Goal: Check status

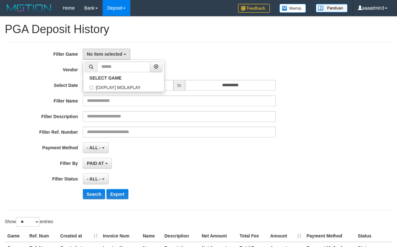
select select
select select "**"
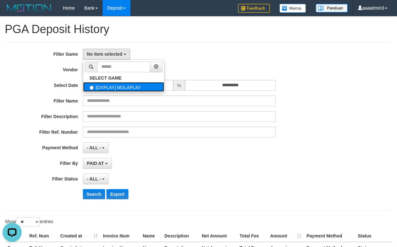
click at [118, 88] on label "[OXPLAY] MOLAPLAY" at bounding box center [123, 87] width 81 height 10
select select "****"
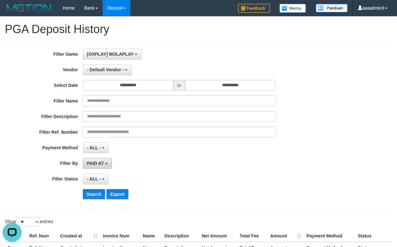
scroll to position [6, 0]
click at [90, 162] on span "PAID AT" at bounding box center [95, 163] width 17 height 5
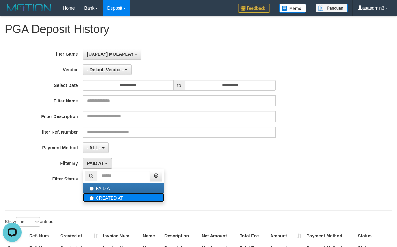
click at [107, 199] on label "CREATED AT" at bounding box center [123, 198] width 81 height 10
click at [216, 151] on div "- ALL - SELECT ALL - ALL - SELECT PAYMENT METHOD Mandiri BNI OVO CIMB BRI MAYBA…" at bounding box center [179, 148] width 193 height 11
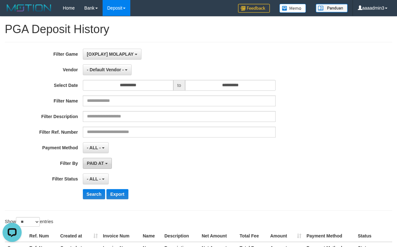
click at [96, 164] on span "PAID AT" at bounding box center [95, 163] width 17 height 5
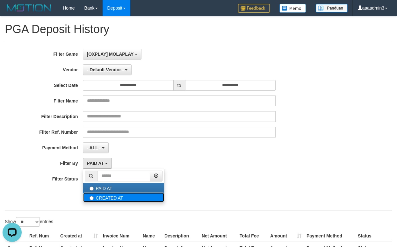
click at [99, 199] on label "CREATED AT" at bounding box center [123, 198] width 81 height 10
select select "*"
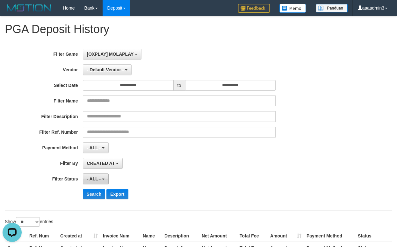
click at [92, 179] on span "- ALL -" at bounding box center [94, 179] width 14 height 5
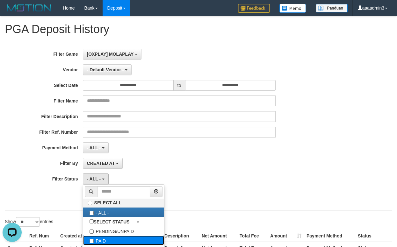
click at [101, 241] on label "PAID" at bounding box center [123, 241] width 81 height 10
select select "*"
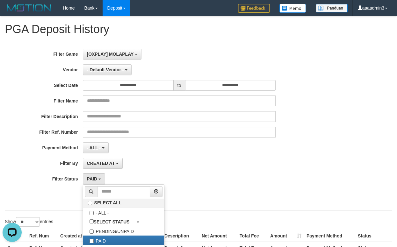
click at [246, 158] on div "CREATED AT PAID AT CREATED AT" at bounding box center [179, 163] width 193 height 11
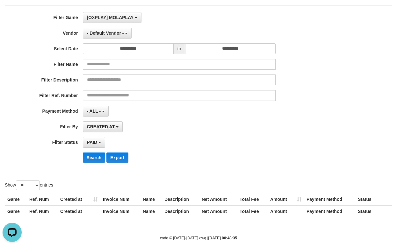
scroll to position [47, 0]
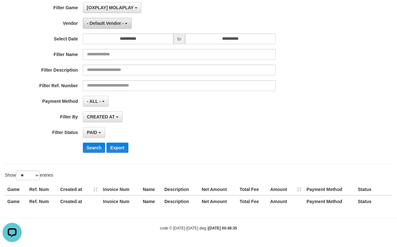
click at [107, 21] on span "- Default Vendor -" at bounding box center [105, 23] width 37 height 5
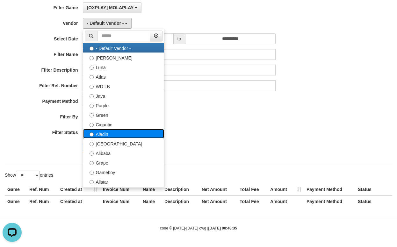
click at [129, 135] on label "Aladin" at bounding box center [123, 134] width 81 height 10
select select "**********"
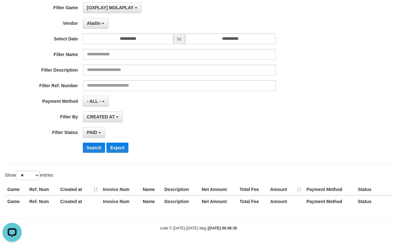
drag, startPoint x: 235, startPoint y: 120, endPoint x: 125, endPoint y: 56, distance: 127.1
click at [232, 117] on div "CREATED AT PAID AT CREATED AT" at bounding box center [179, 117] width 193 height 11
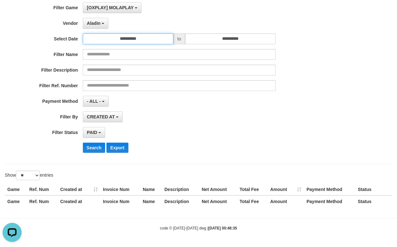
click at [118, 40] on input "**********" at bounding box center [128, 38] width 91 height 11
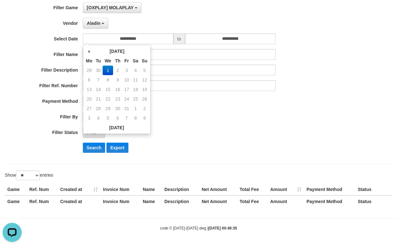
click at [197, 119] on div "CREATED AT PAID AT CREATED AT" at bounding box center [179, 117] width 193 height 11
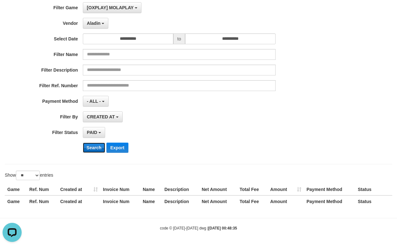
click at [85, 148] on button "Search" at bounding box center [94, 148] width 23 height 10
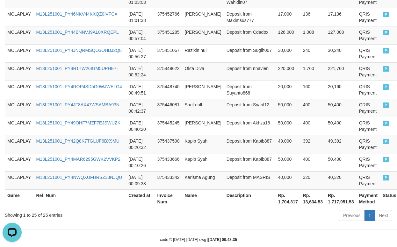
scroll to position [525, 0]
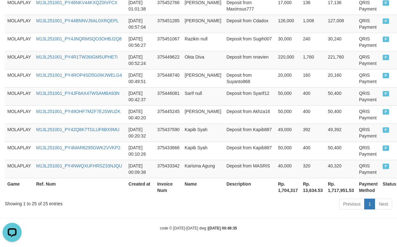
click at [276, 192] on th "Rp. 1,704,317" at bounding box center [288, 187] width 25 height 18
copy th "1,704,317"
